Goal: Task Accomplishment & Management: Manage account settings

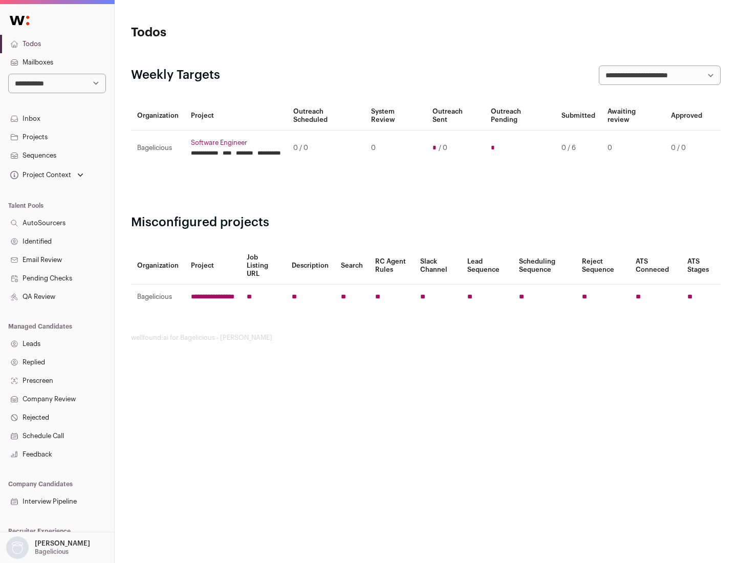
click at [57, 137] on link "Projects" at bounding box center [57, 137] width 114 height 18
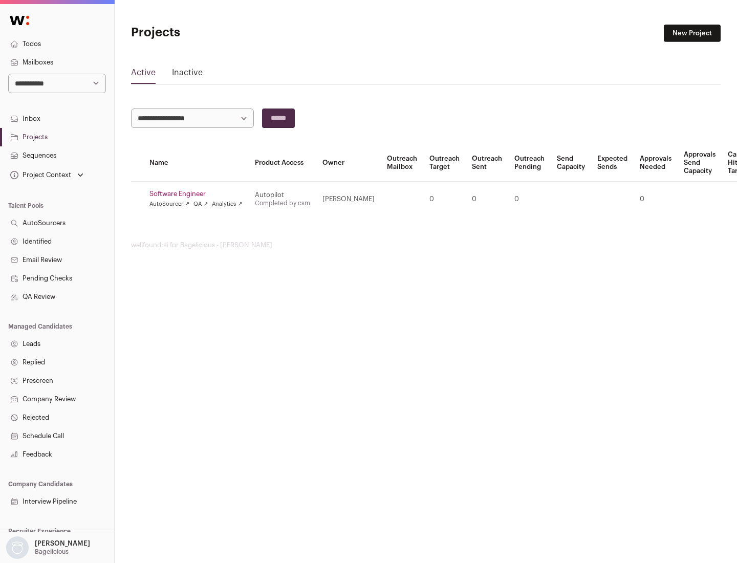
click at [199, 194] on link "Software Engineer" at bounding box center [196, 194] width 93 height 8
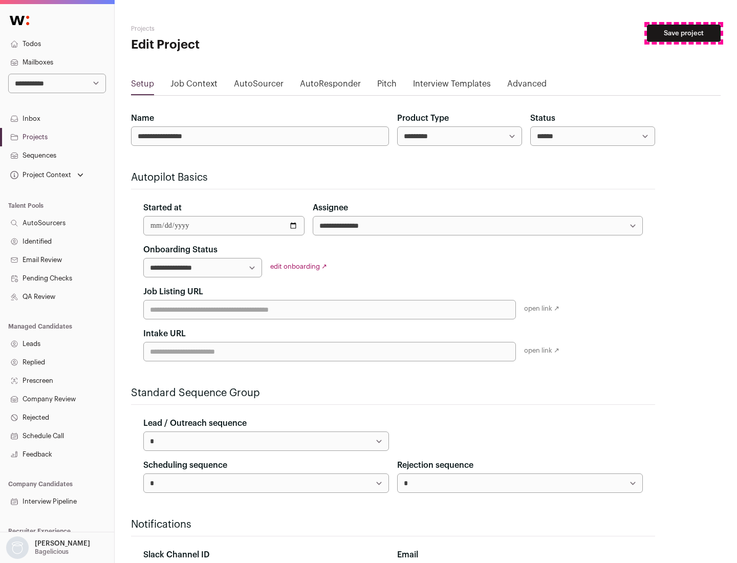
click at [684, 33] on button "Save project" at bounding box center [684, 33] width 74 height 17
